Goal: Obtain resource: Download file/media

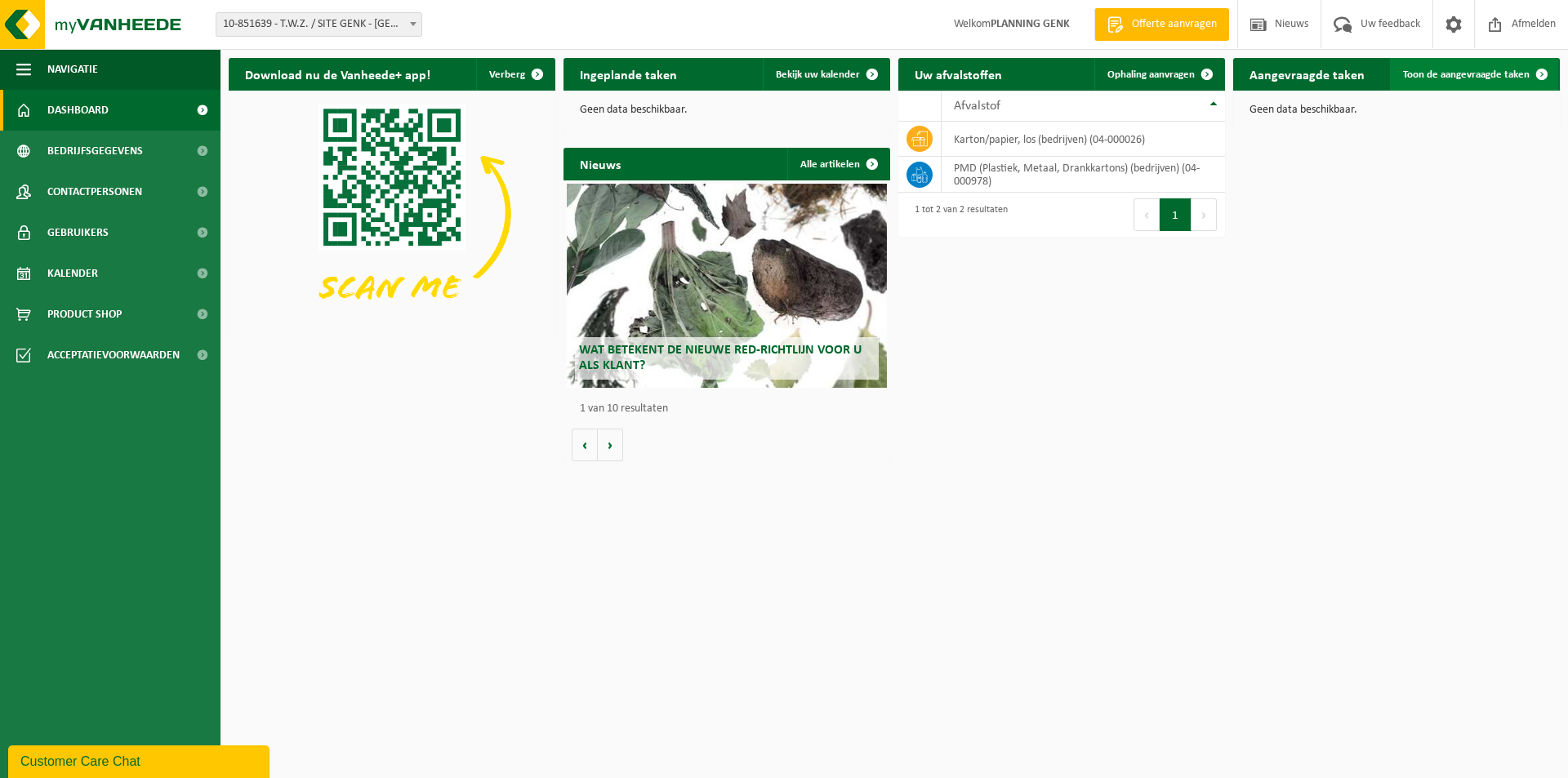
click at [1439, 74] on span "Toon de aangevraagde taken" at bounding box center [1466, 75] width 126 height 11
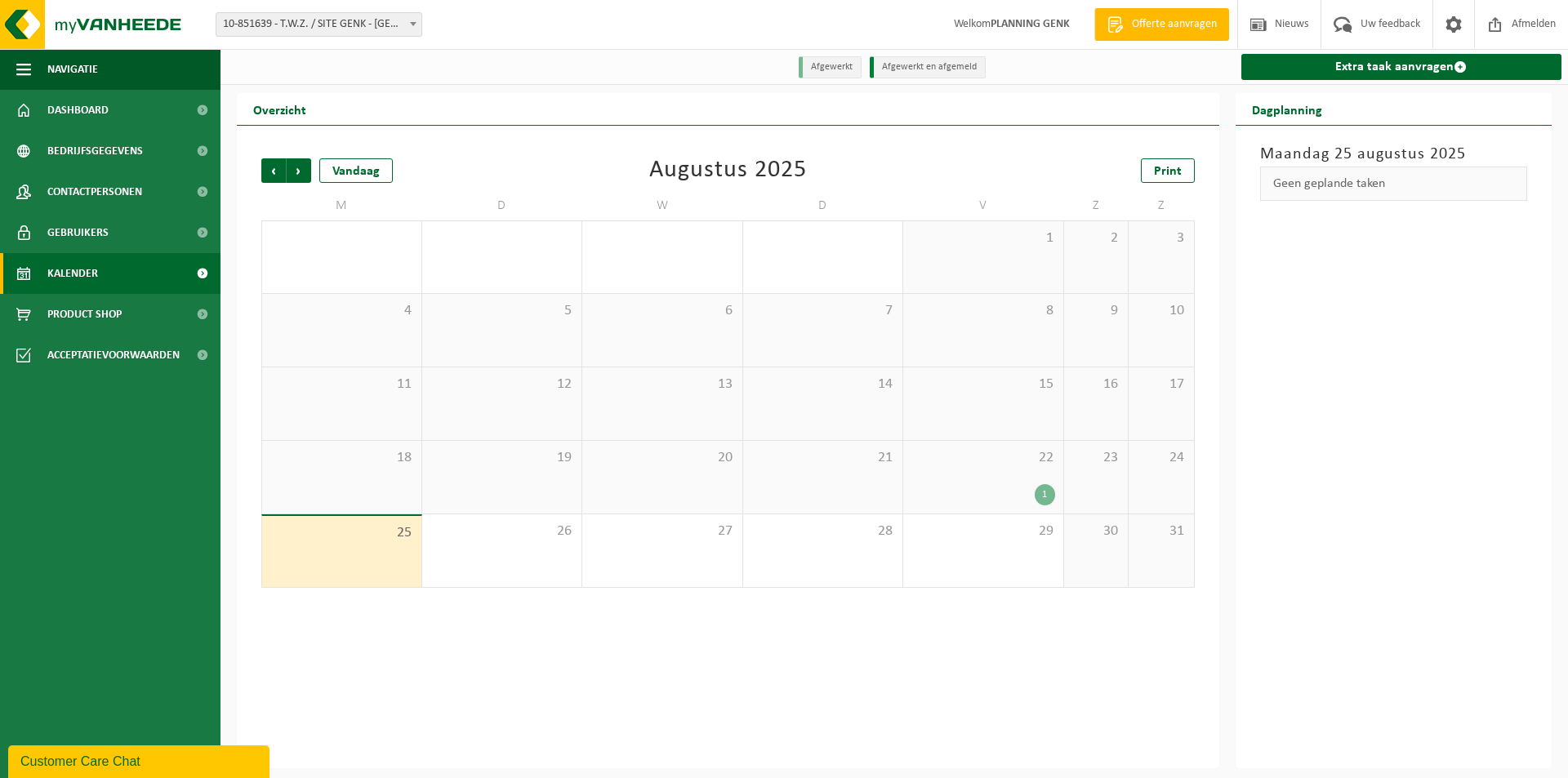
click at [975, 493] on div "1" at bounding box center [983, 494] width 144 height 21
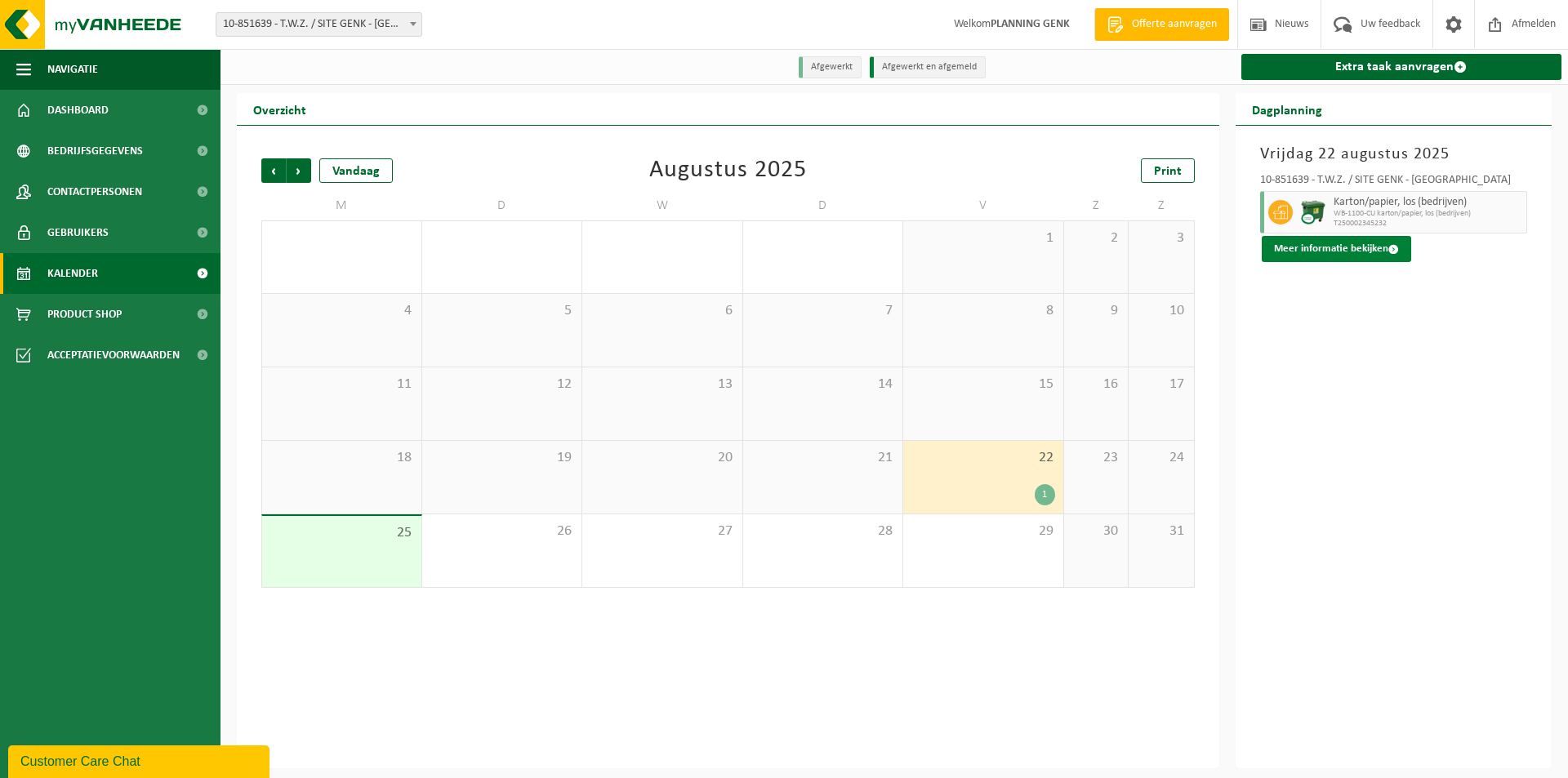
click at [1358, 250] on button "Meer informatie bekijken" at bounding box center [1336, 249] width 149 height 26
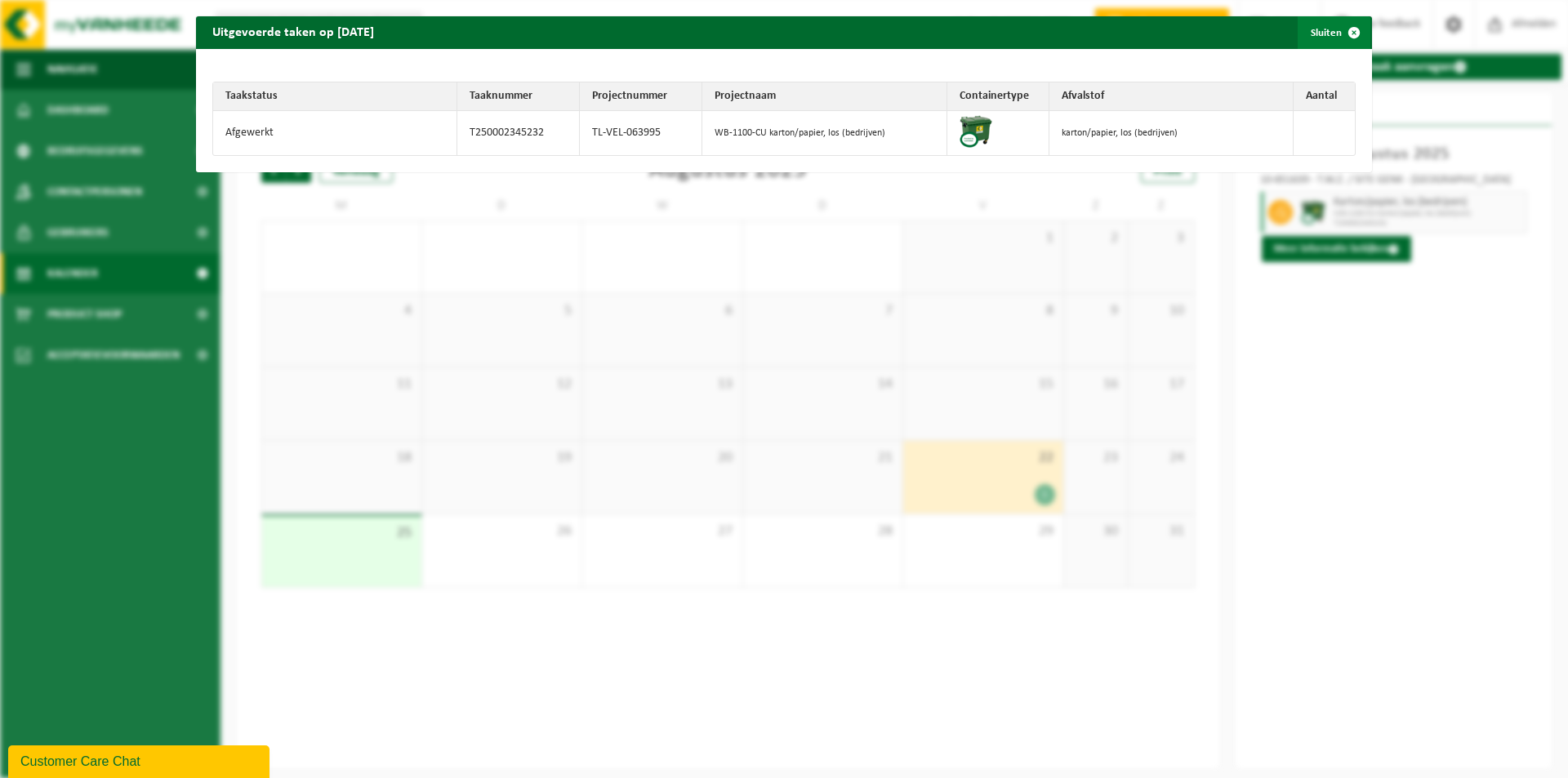
click at [1340, 31] on span "button" at bounding box center [1353, 32] width 33 height 33
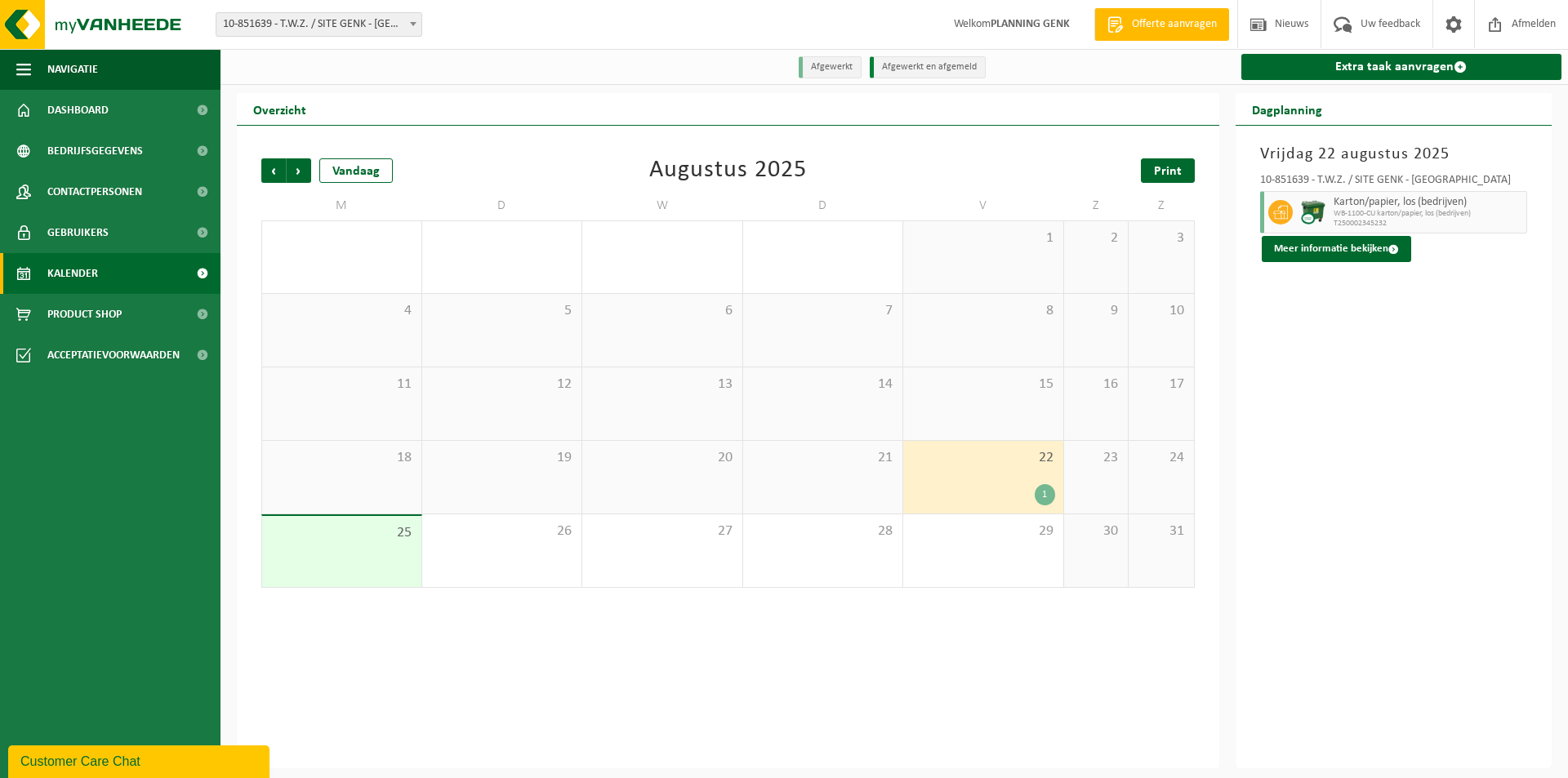
click at [1156, 178] on span "Print" at bounding box center [1168, 171] width 28 height 13
click at [1019, 479] on div "22 1" at bounding box center [983, 477] width 160 height 73
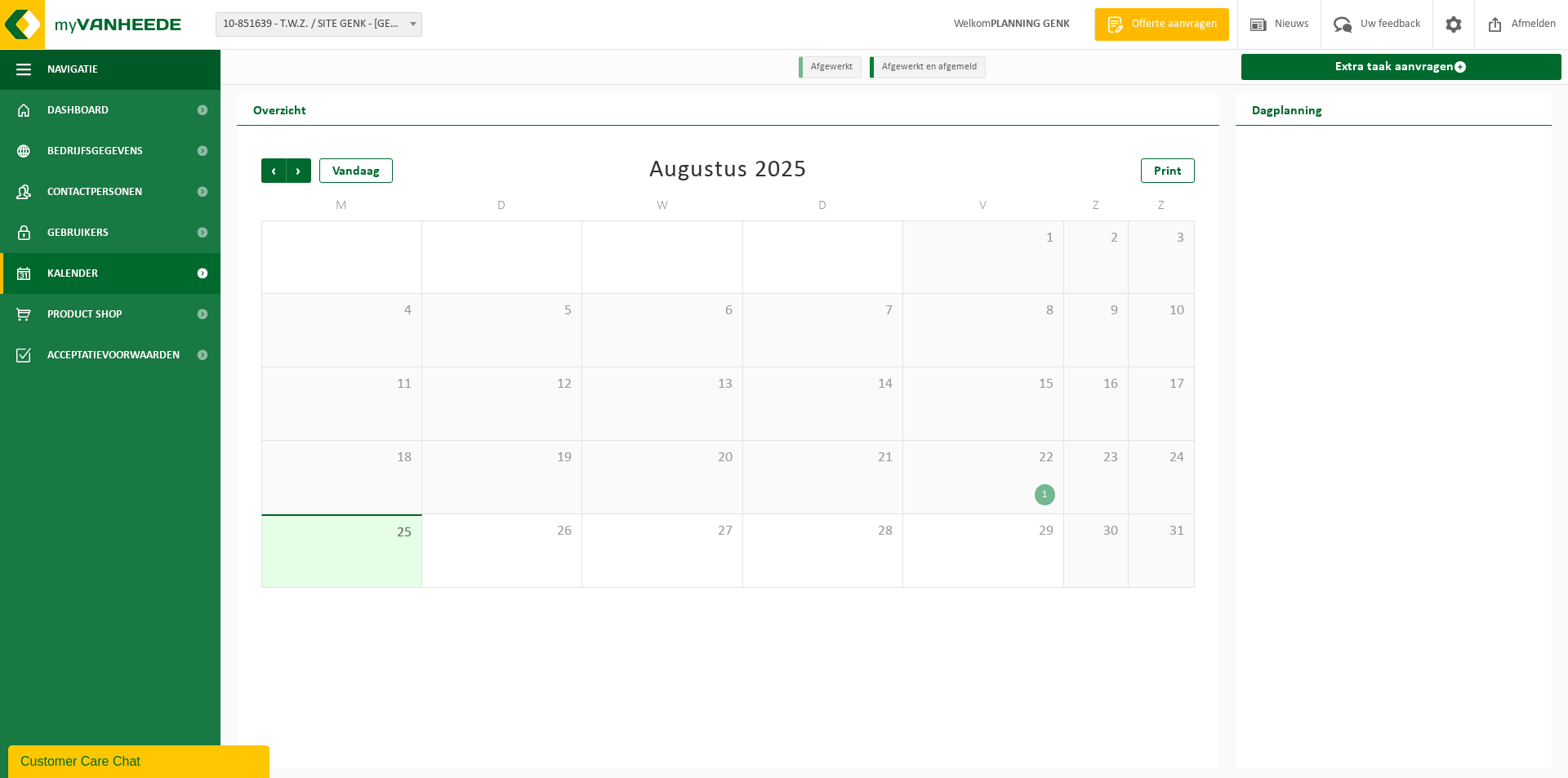
click at [1019, 479] on div "22 1" at bounding box center [983, 477] width 160 height 73
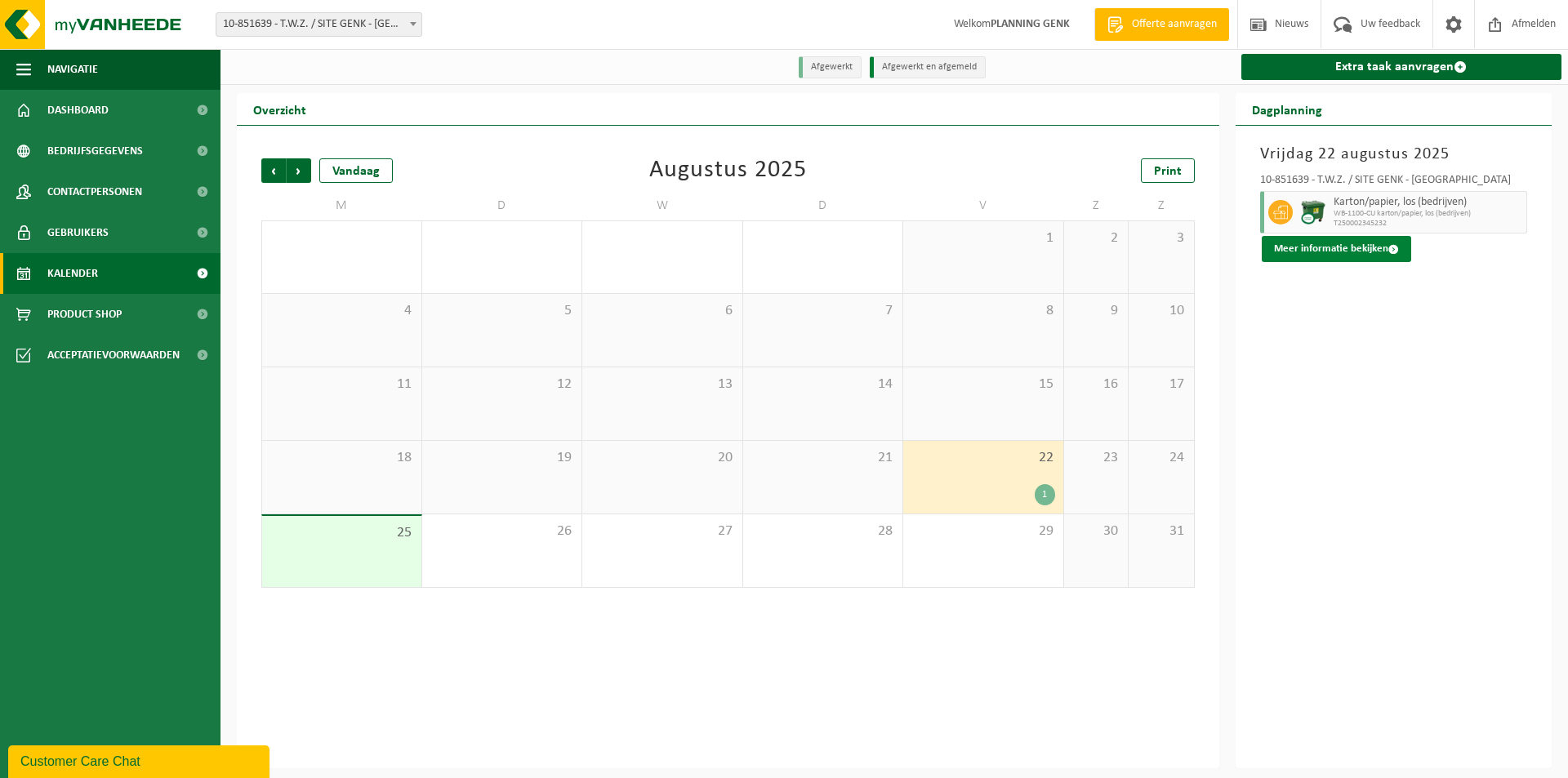
click at [1334, 247] on button "Meer informatie bekijken" at bounding box center [1336, 249] width 149 height 26
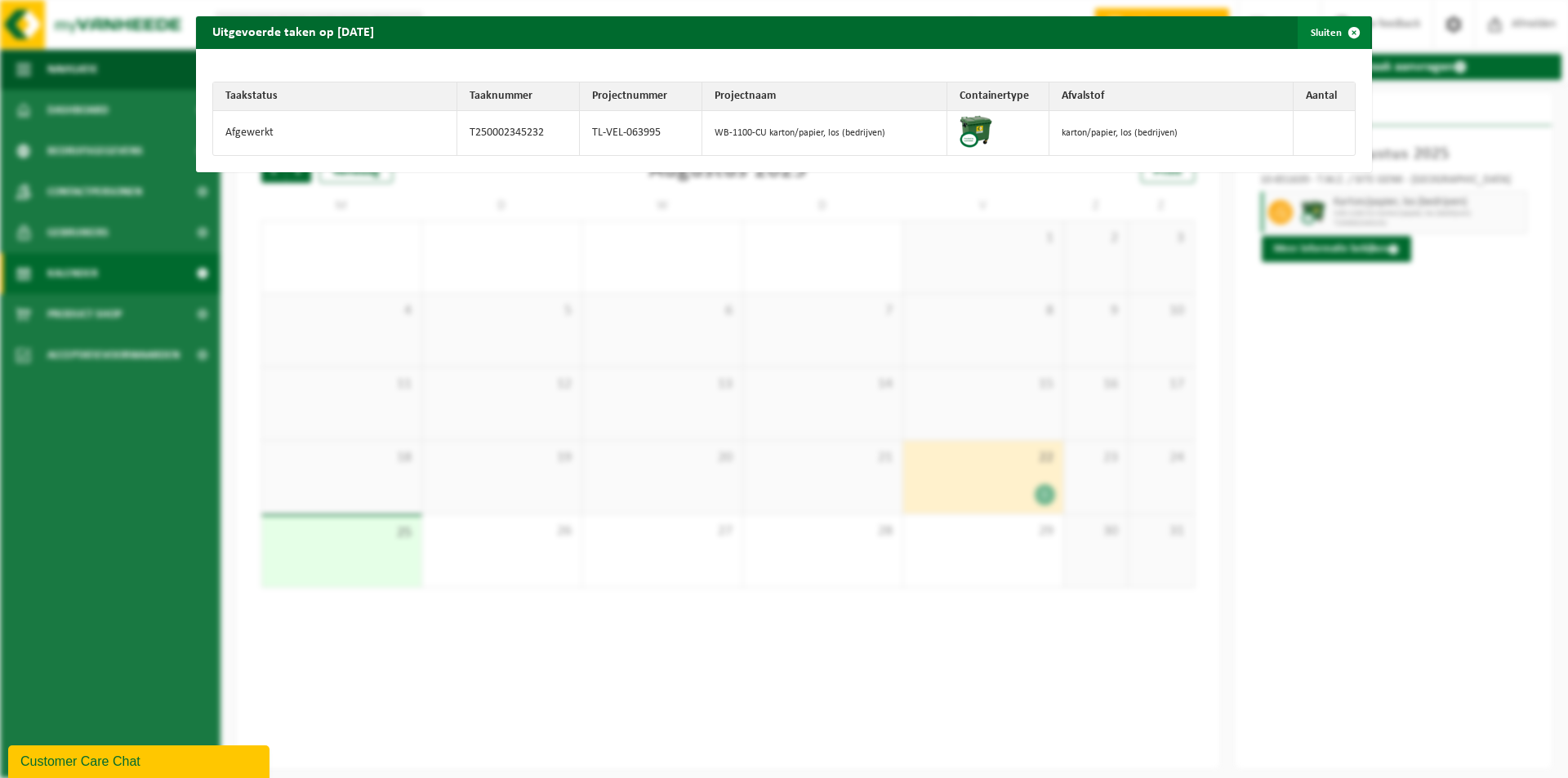
click at [1342, 29] on span "button" at bounding box center [1353, 32] width 33 height 33
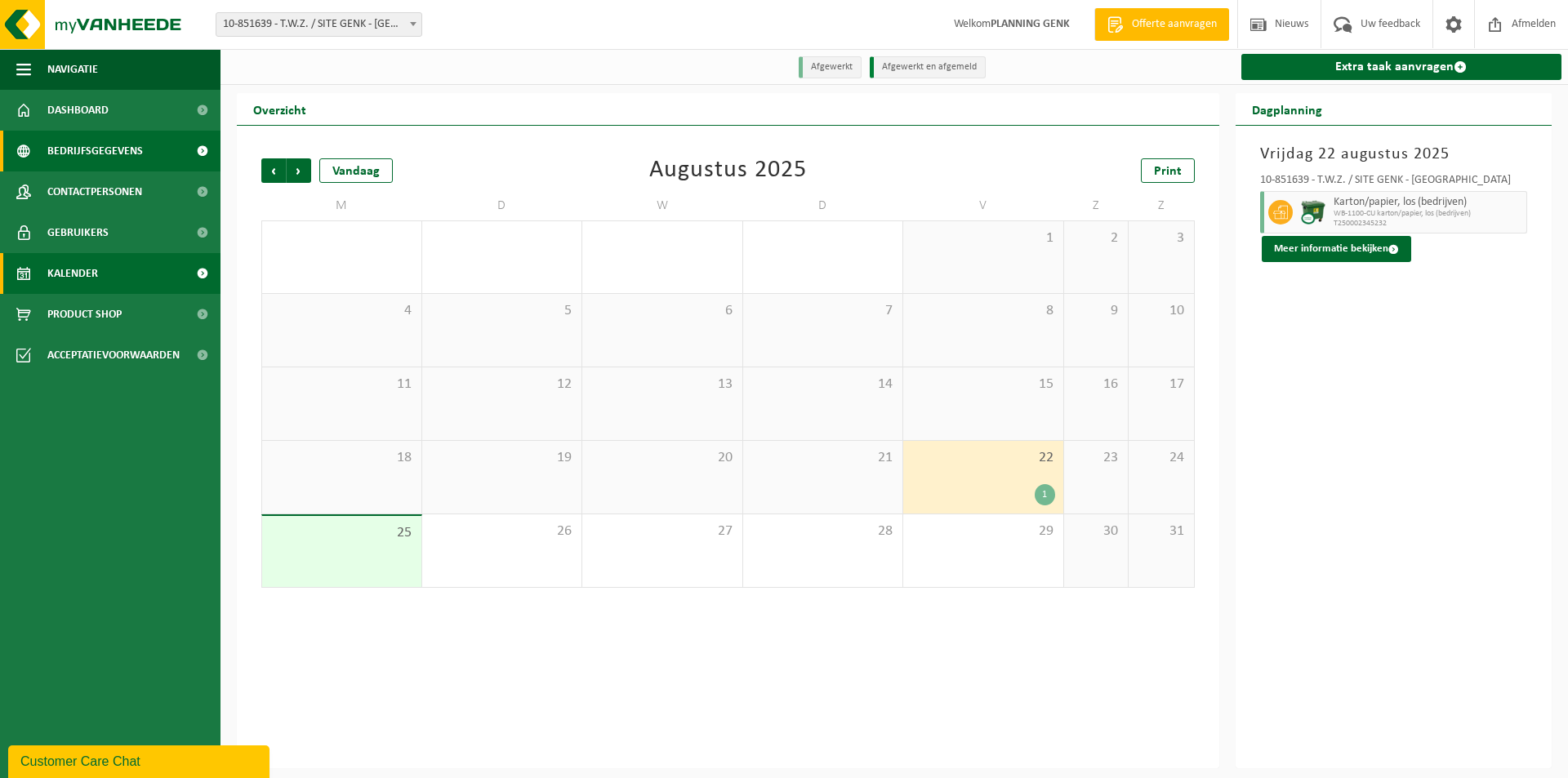
click at [126, 153] on span "Bedrijfsgegevens" at bounding box center [95, 151] width 95 height 41
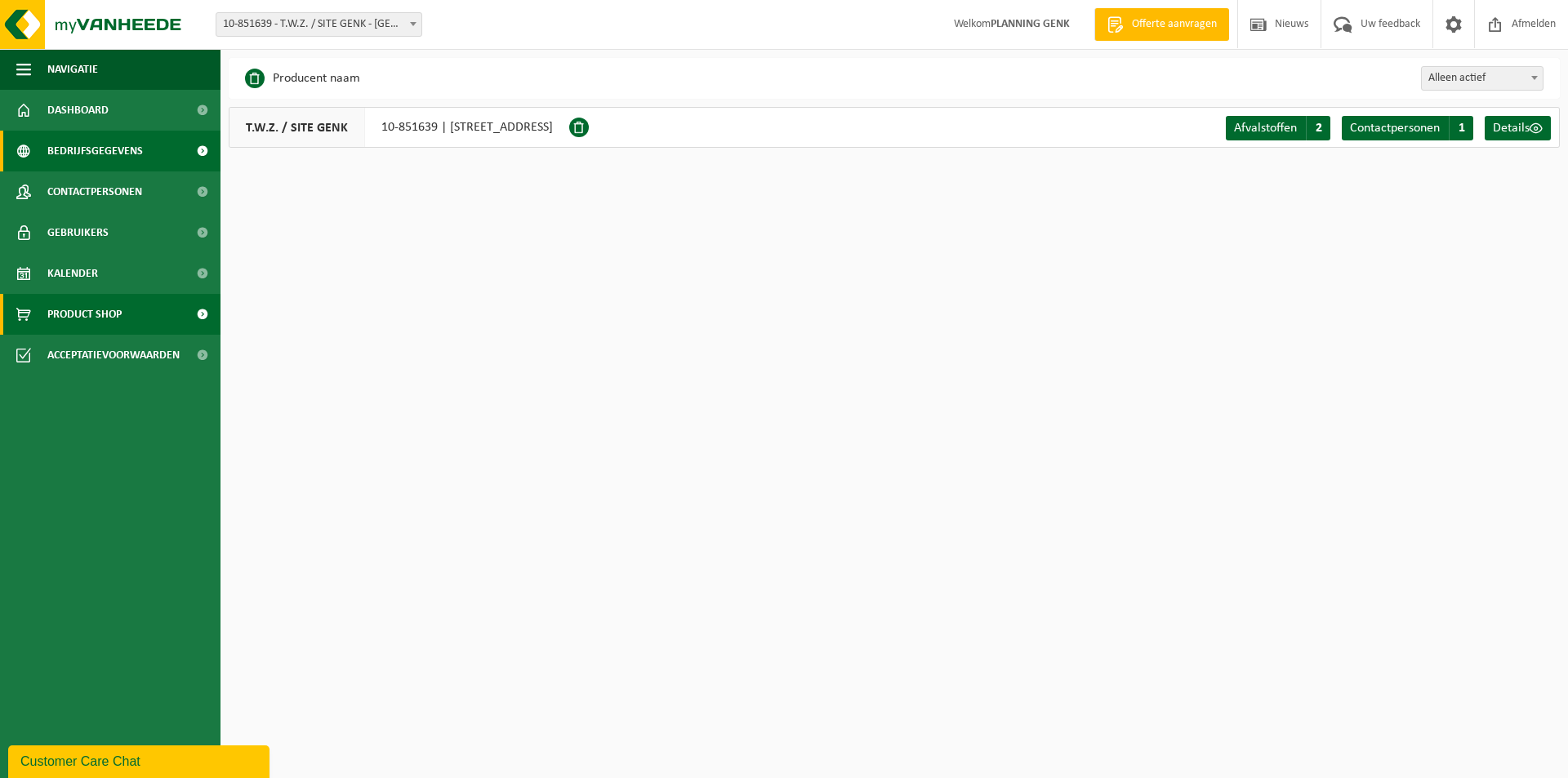
click at [93, 314] on span "Product Shop" at bounding box center [84, 314] width 75 height 41
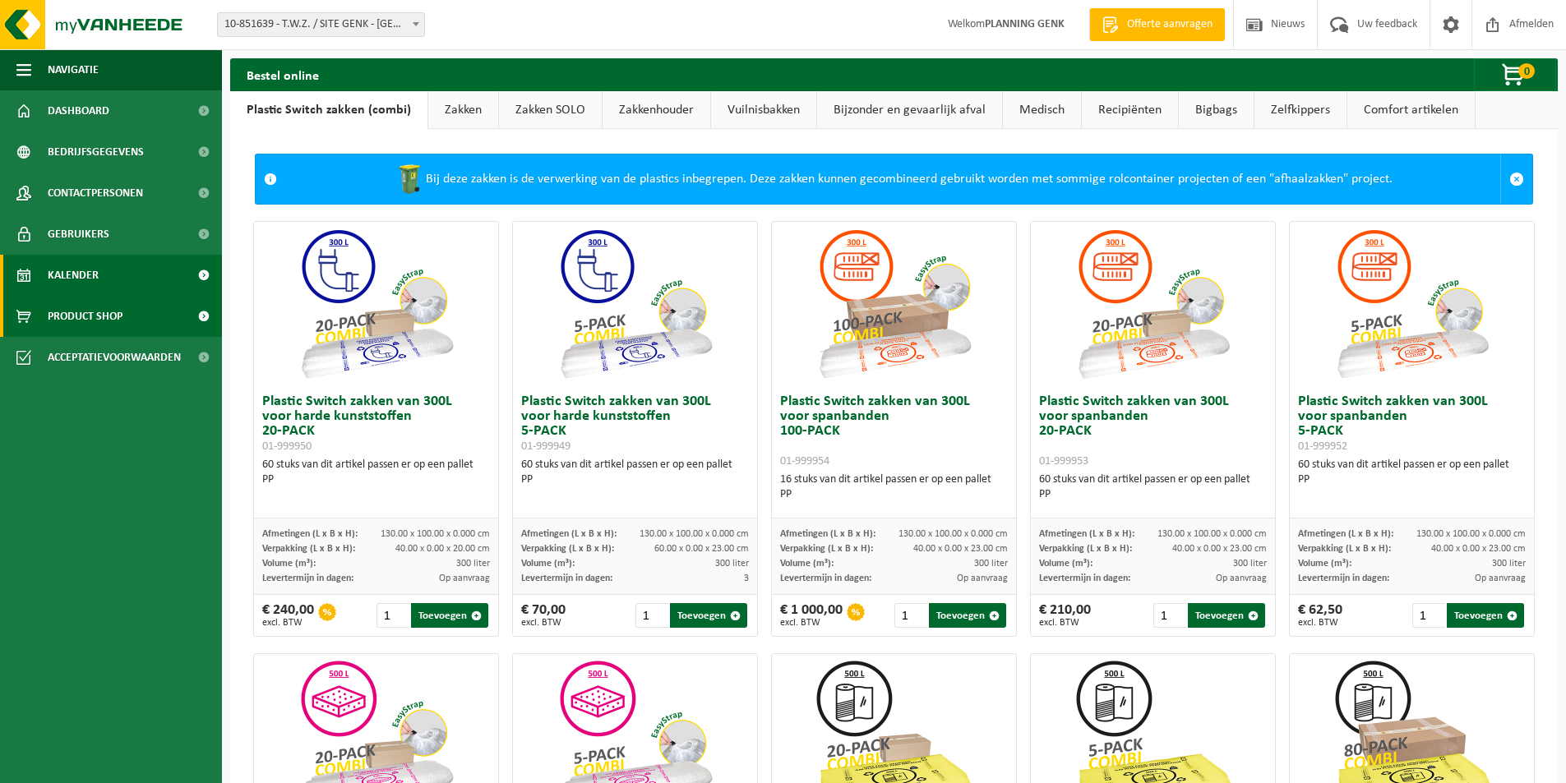
click at [103, 271] on link "Kalender" at bounding box center [111, 275] width 222 height 41
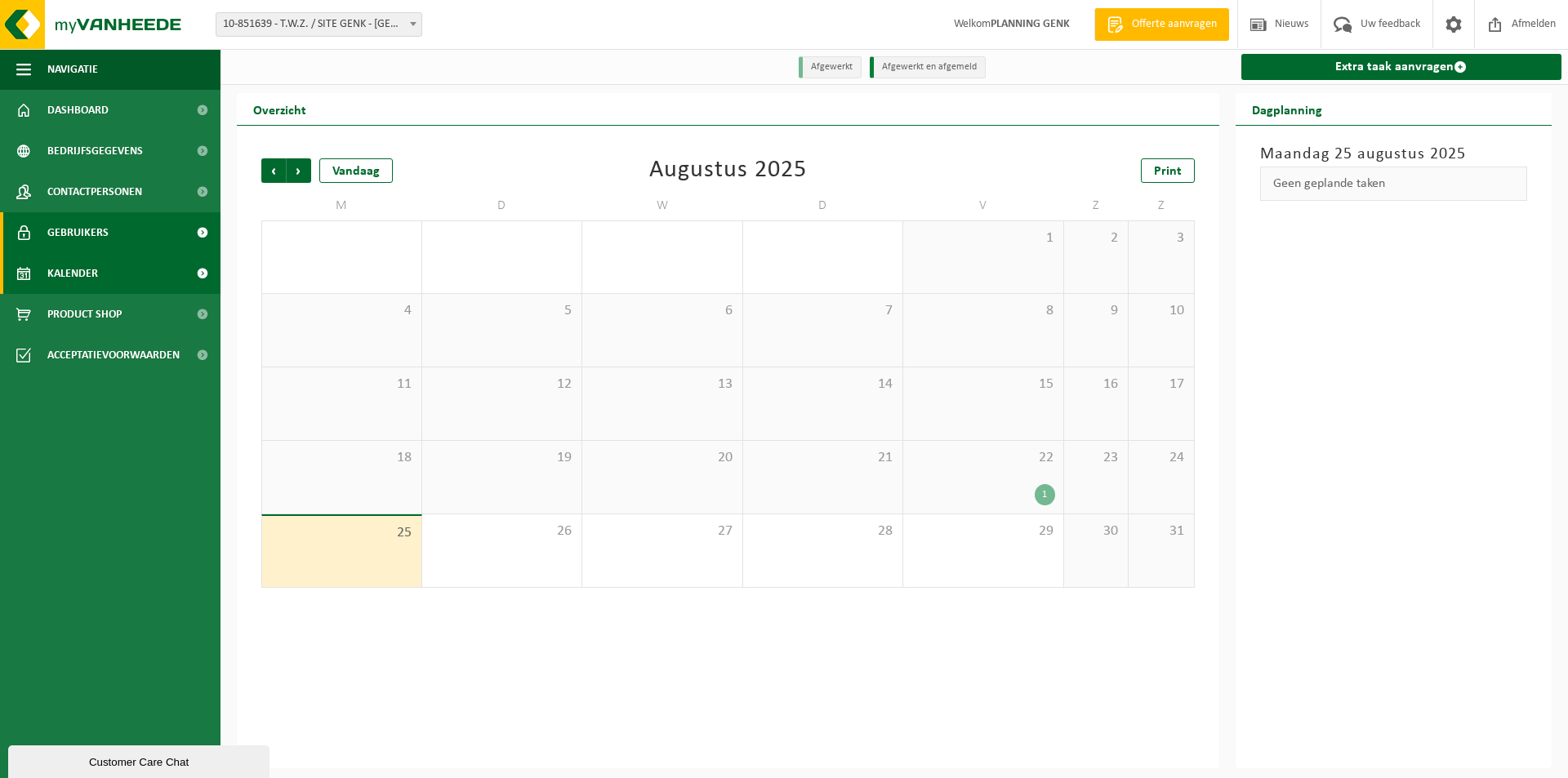
click at [111, 237] on link "Gebruikers" at bounding box center [110, 233] width 221 height 41
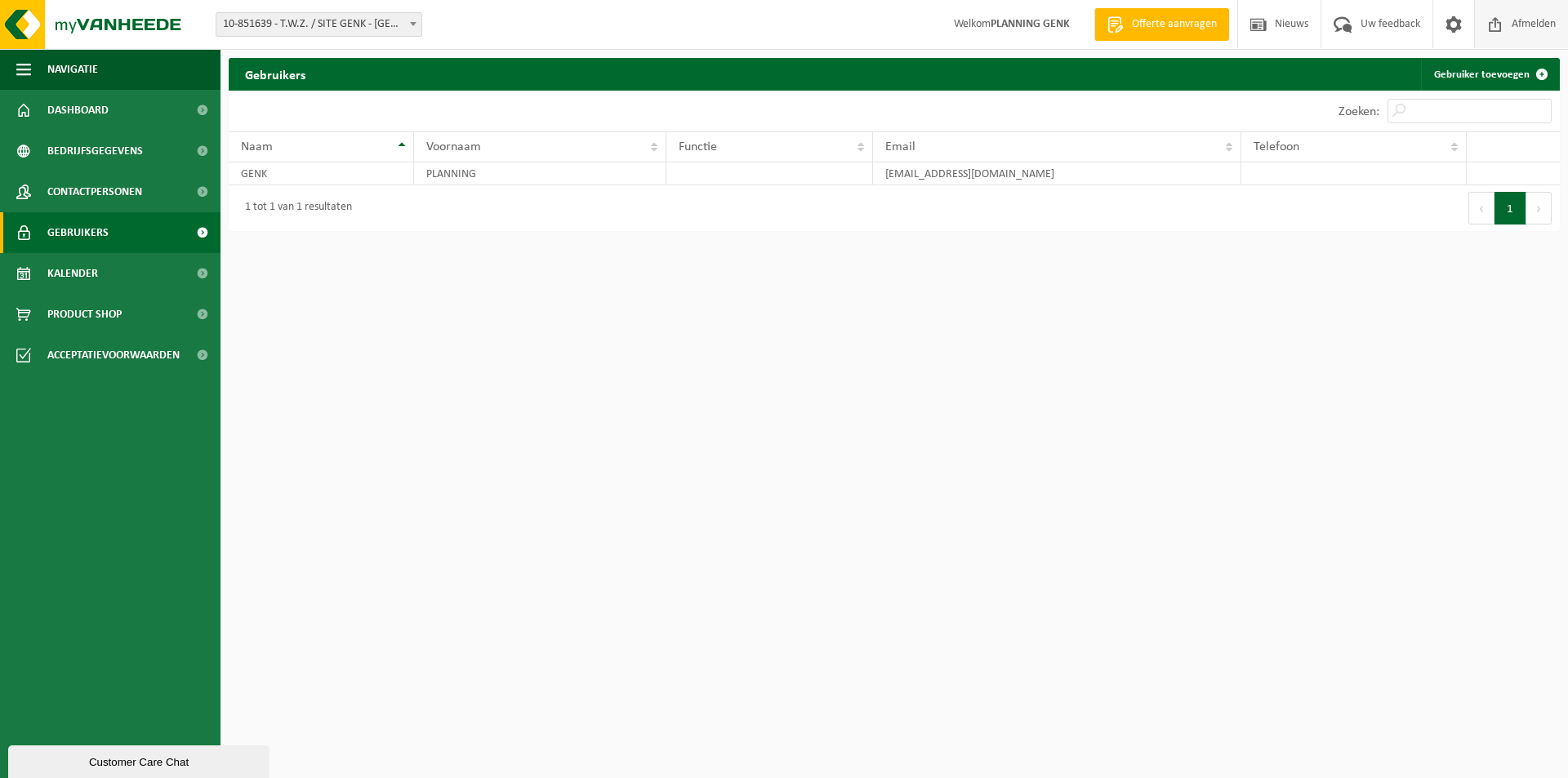
click at [1526, 22] on span "Afmelden" at bounding box center [1533, 24] width 53 height 48
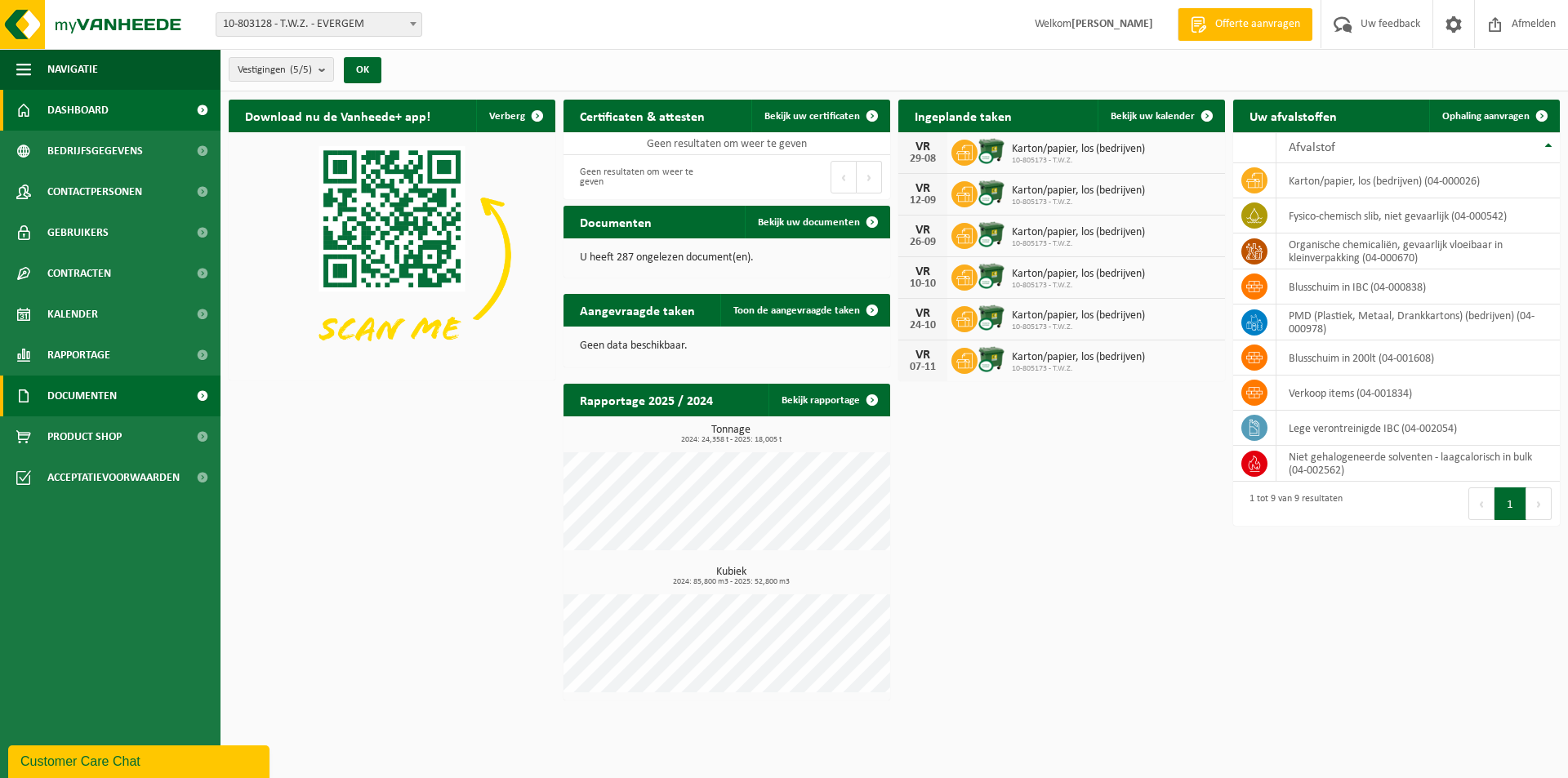
click at [109, 406] on span "Documenten" at bounding box center [82, 395] width 70 height 41
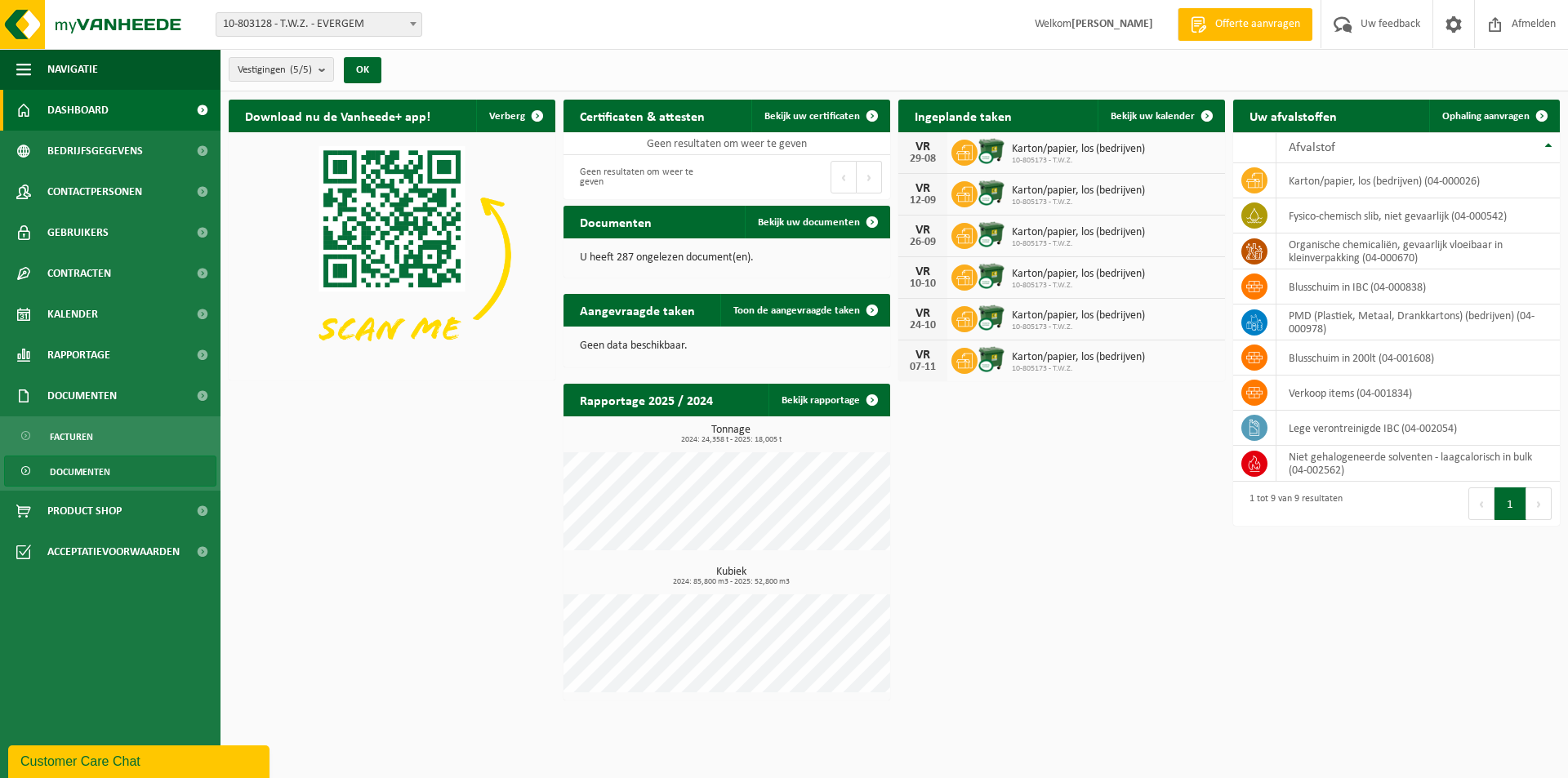
click at [85, 469] on span "Documenten" at bounding box center [79, 471] width 61 height 31
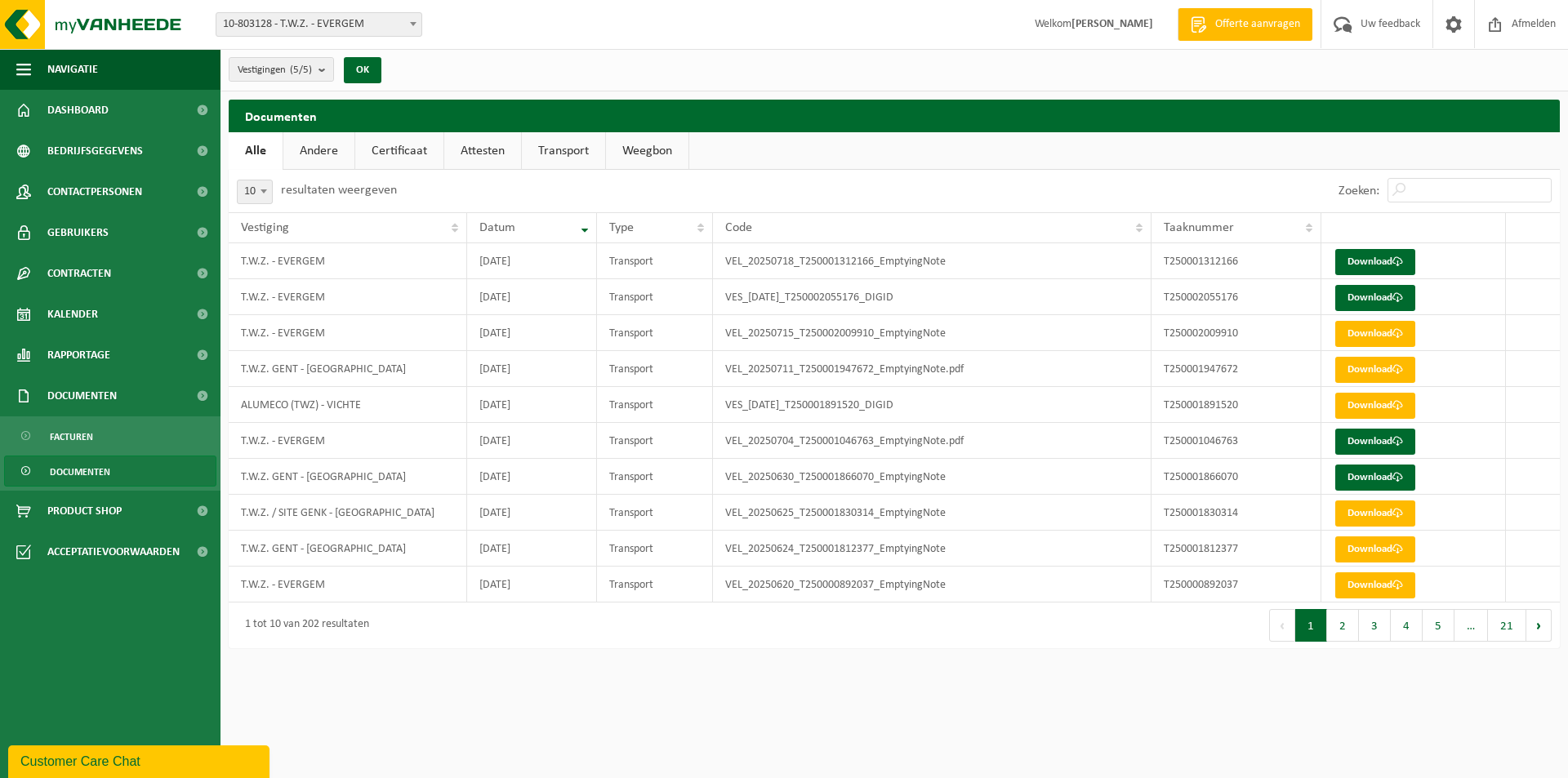
click at [667, 149] on link "Weegbon" at bounding box center [647, 151] width 82 height 38
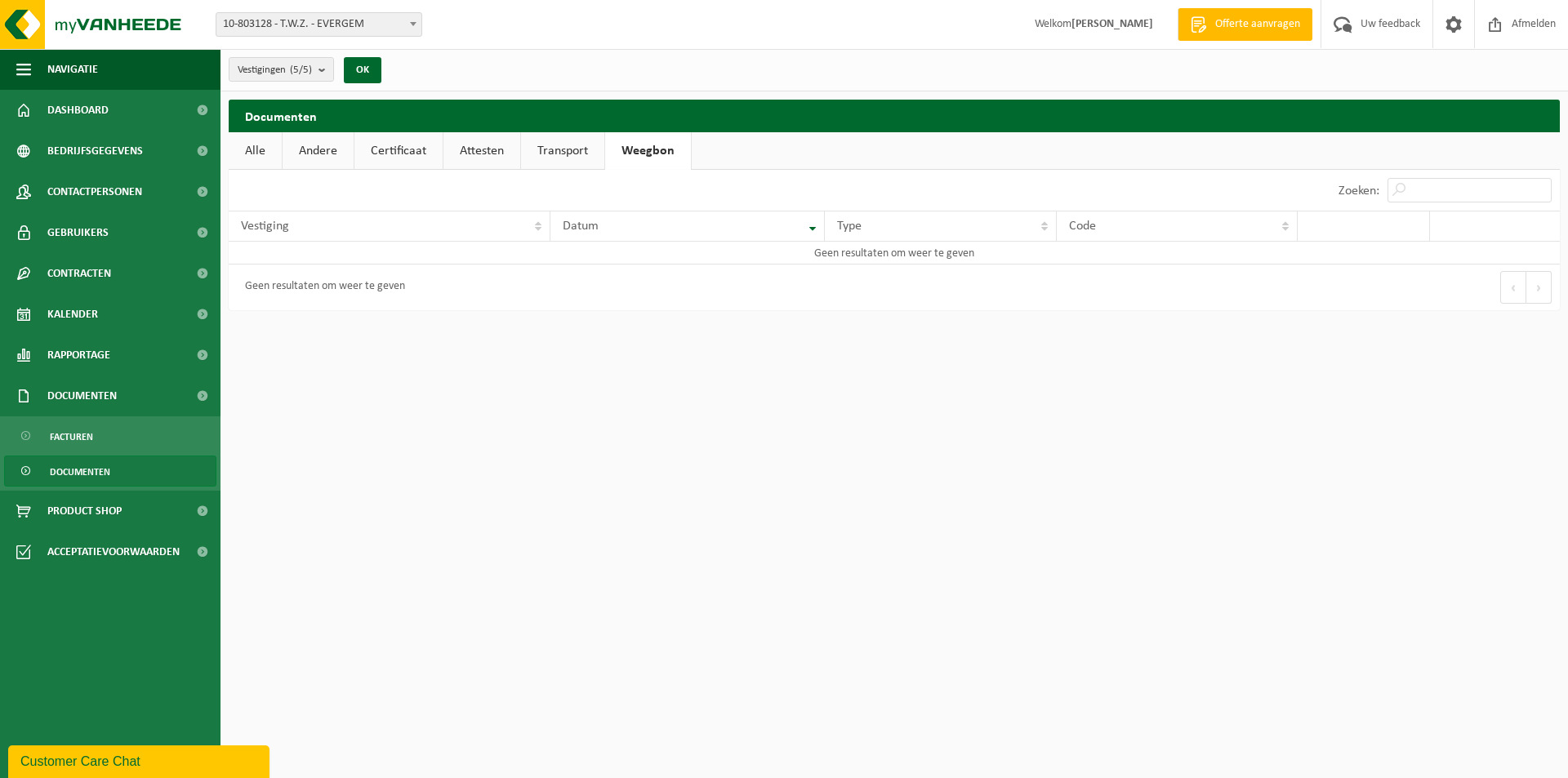
click at [247, 149] on link "Alle" at bounding box center [254, 151] width 53 height 38
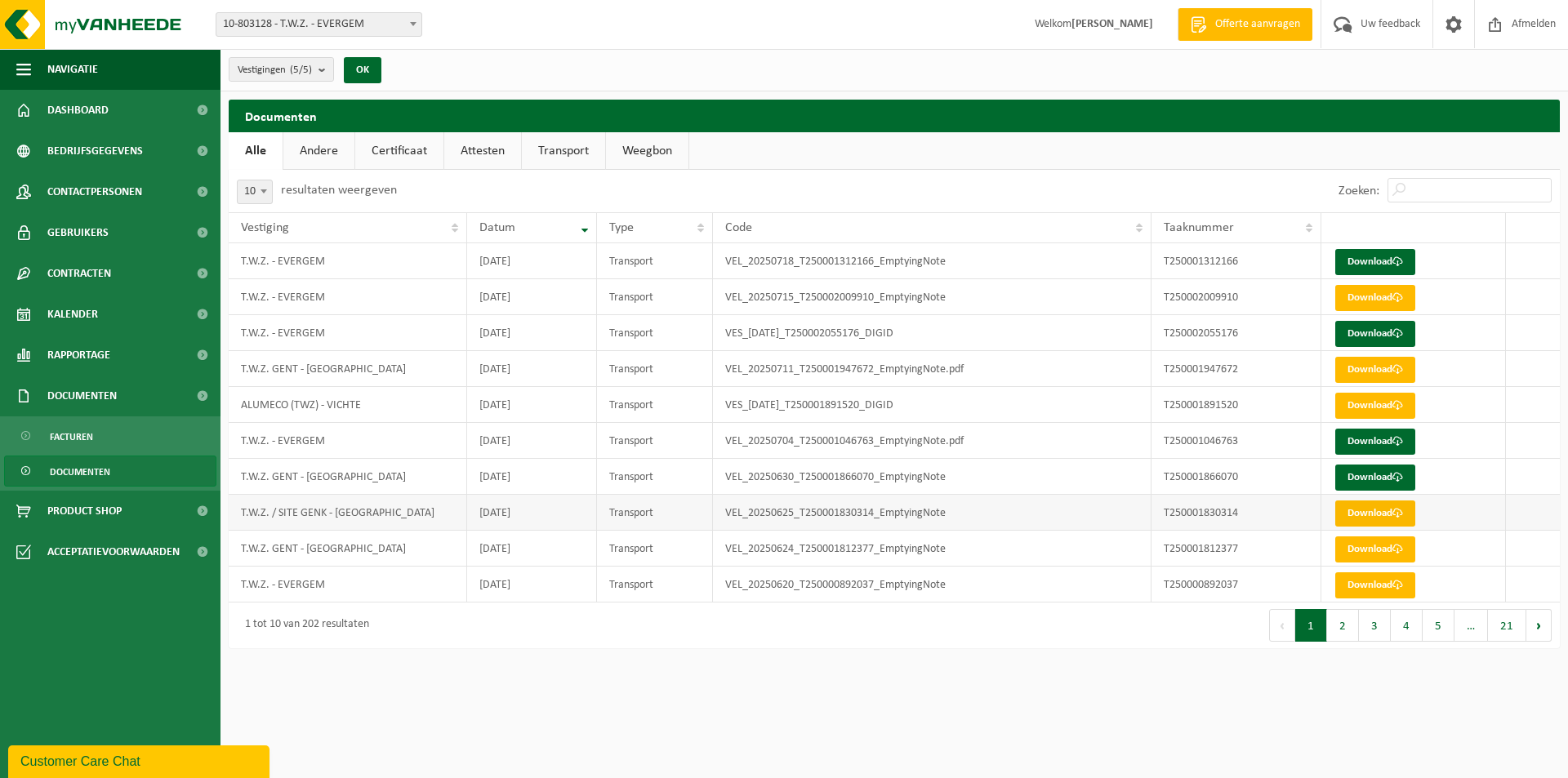
click at [1369, 514] on link "Download" at bounding box center [1375, 514] width 80 height 26
click at [109, 268] on span "Contracten" at bounding box center [79, 273] width 64 height 41
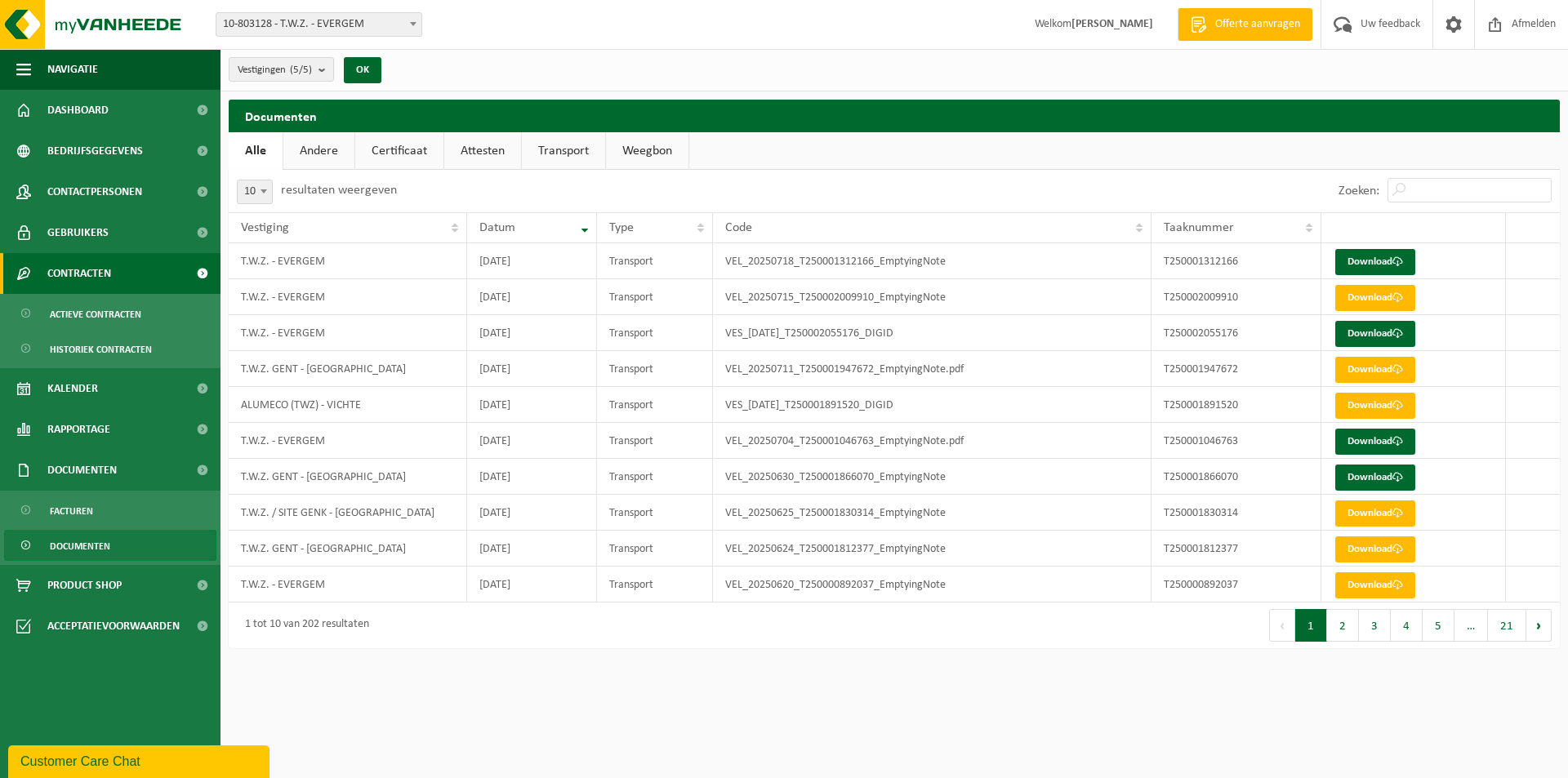
click at [109, 268] on span "Contracten" at bounding box center [79, 273] width 64 height 41
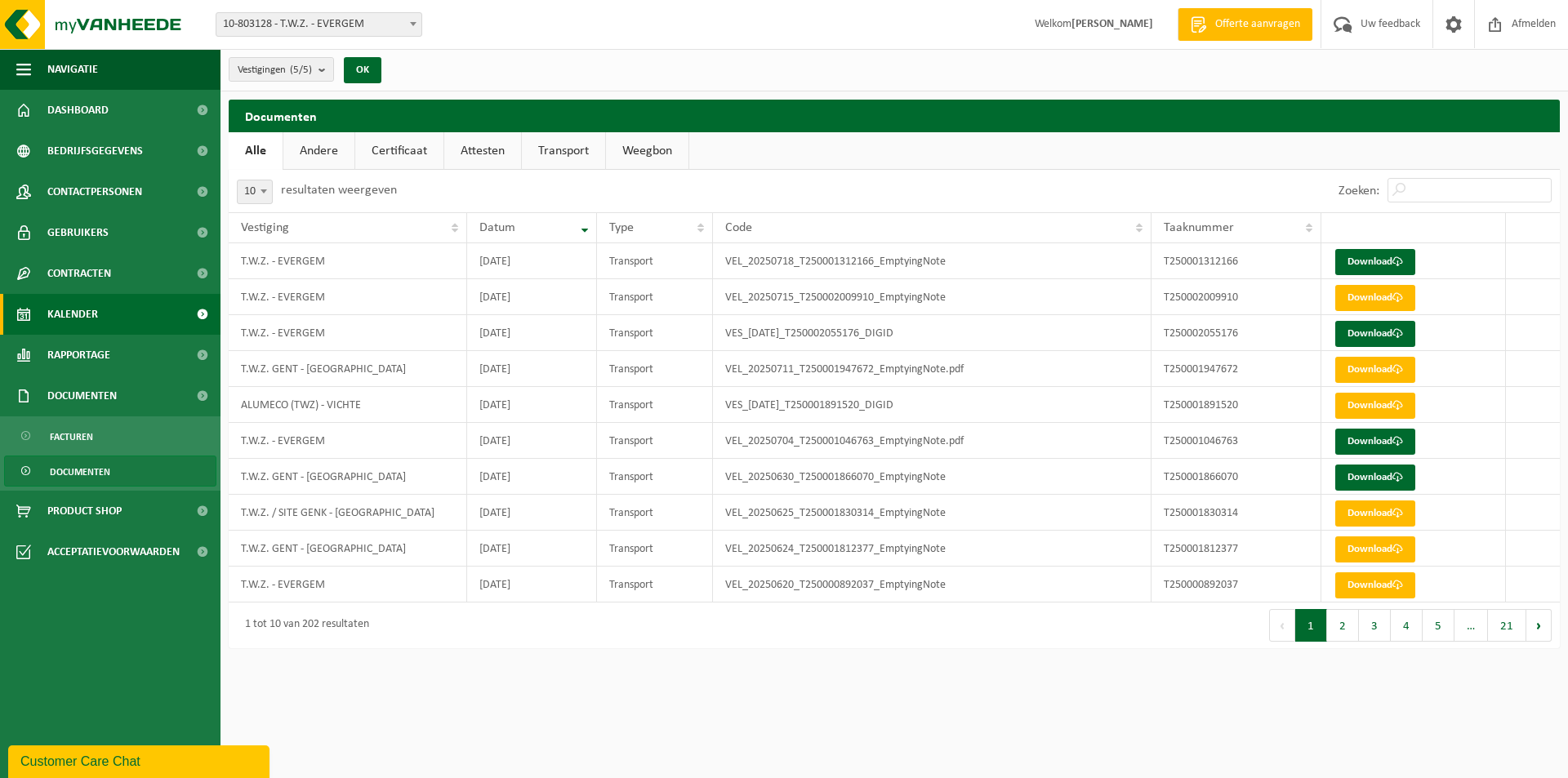
click at [95, 312] on span "Kalender" at bounding box center [73, 314] width 51 height 41
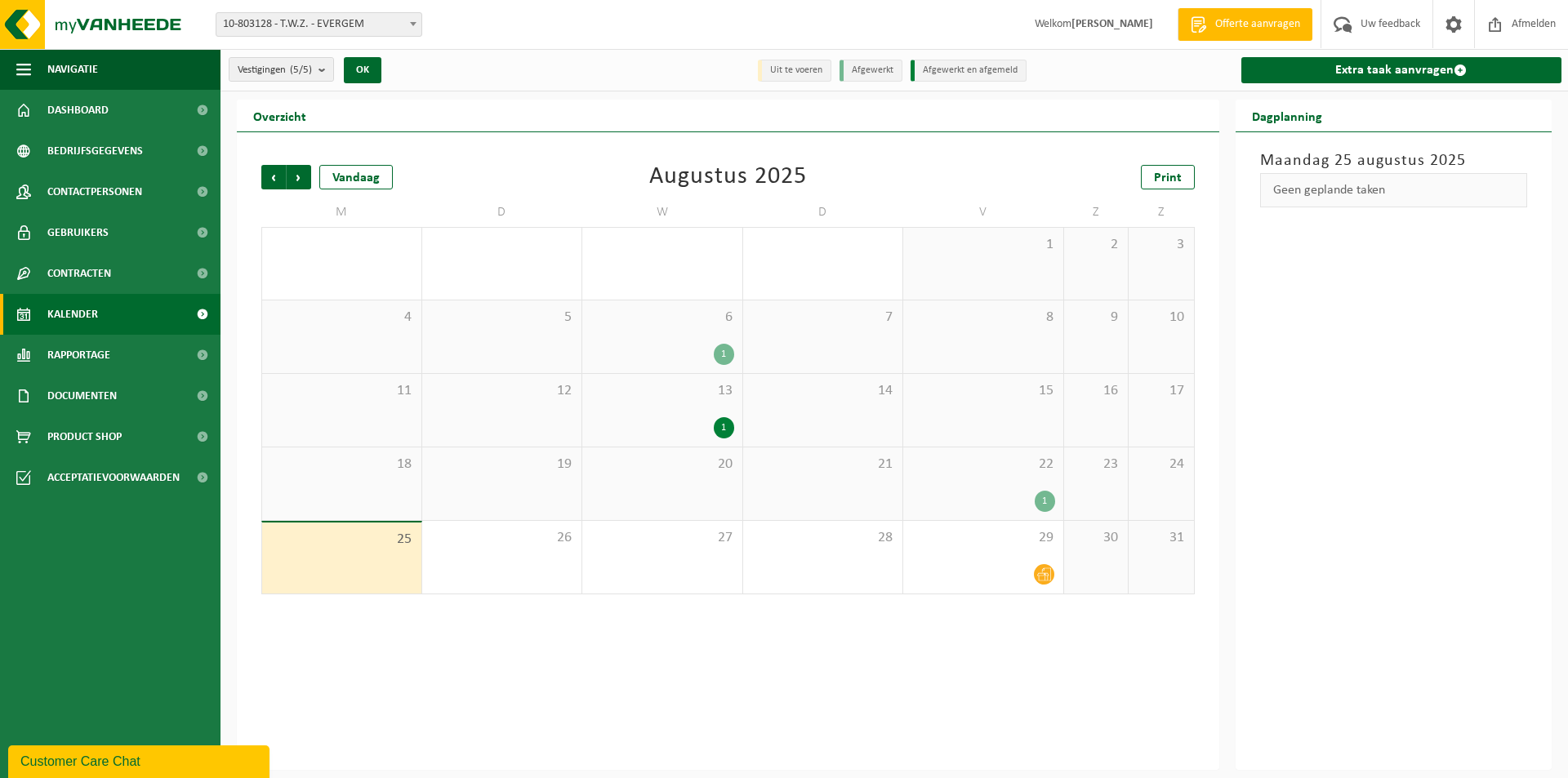
click at [981, 491] on div "1" at bounding box center [983, 501] width 144 height 21
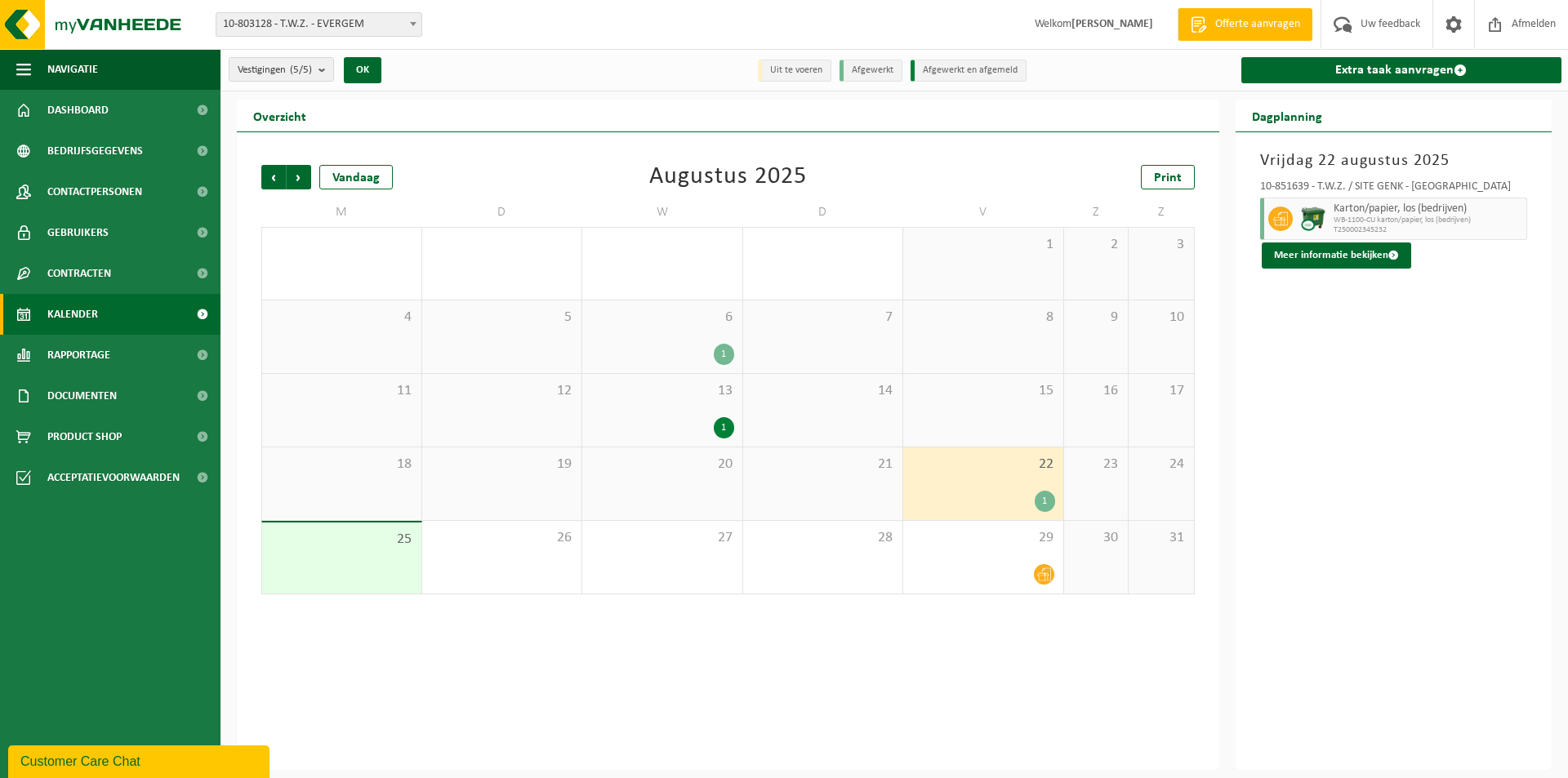
click at [981, 491] on div "1" at bounding box center [983, 501] width 144 height 21
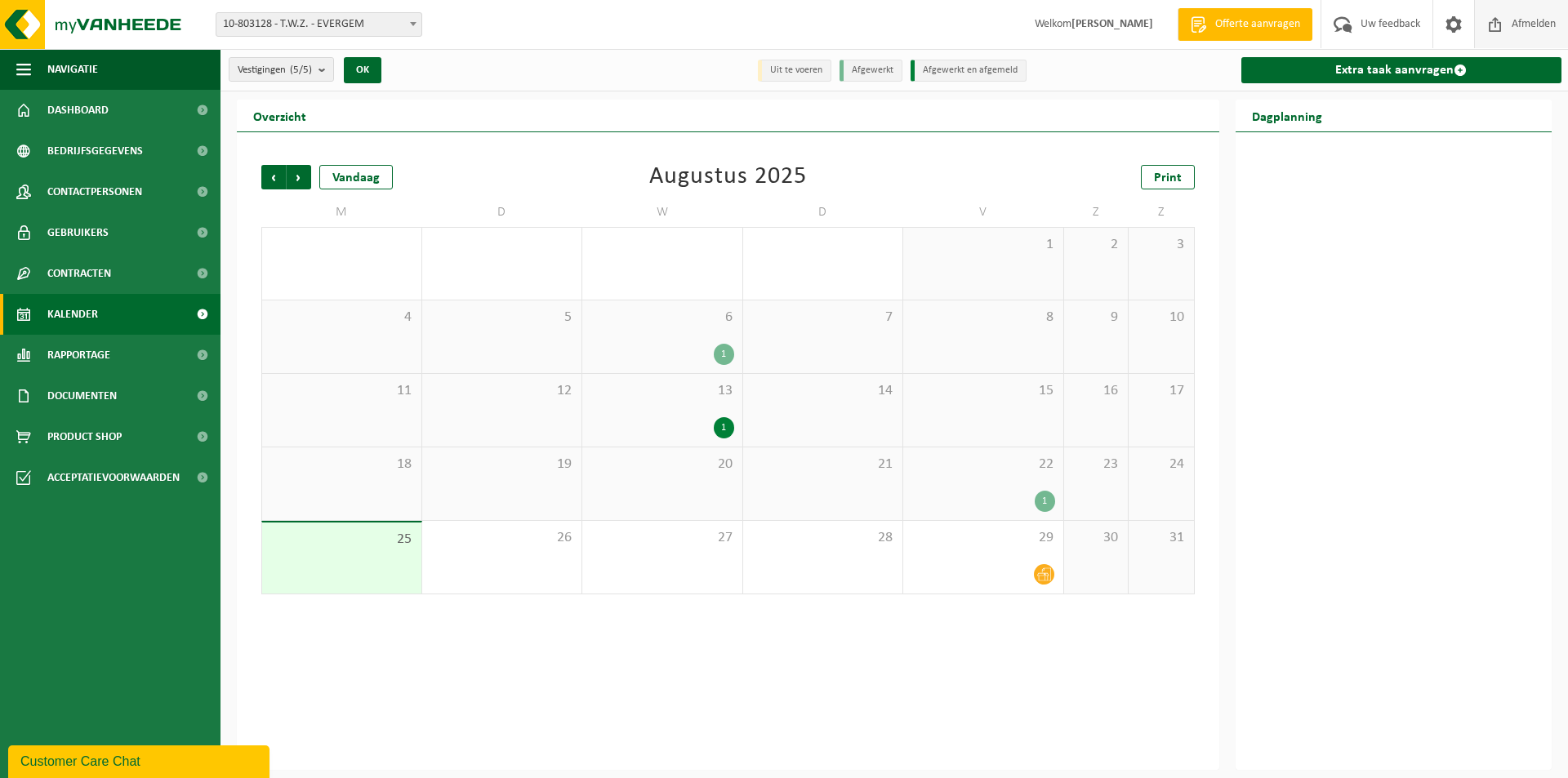
click at [1513, 21] on span "Afmelden" at bounding box center [1533, 24] width 53 height 48
